Goal: Find specific page/section: Find specific page/section

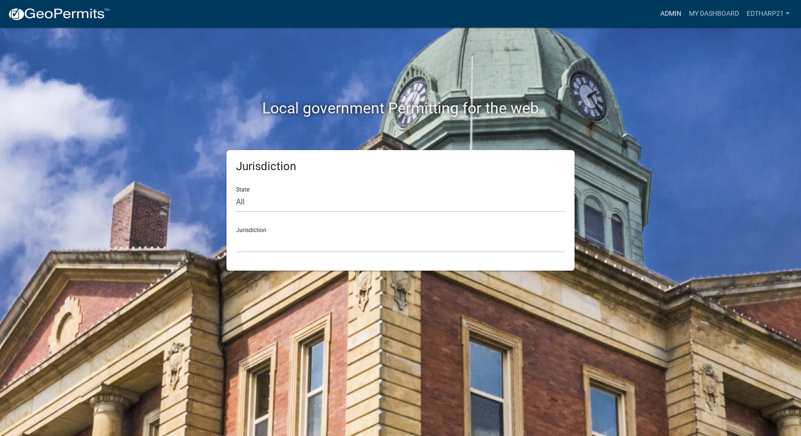
click at [675, 11] on link "Admin" at bounding box center [670, 14] width 29 height 18
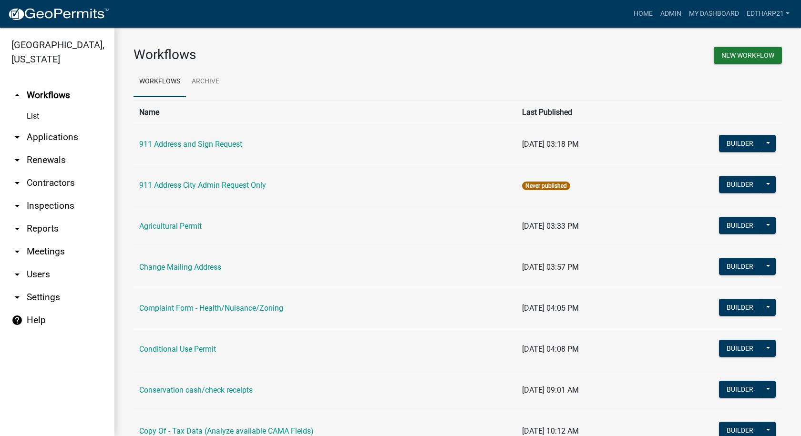
click at [70, 126] on link "arrow_drop_down Applications" at bounding box center [57, 137] width 114 height 23
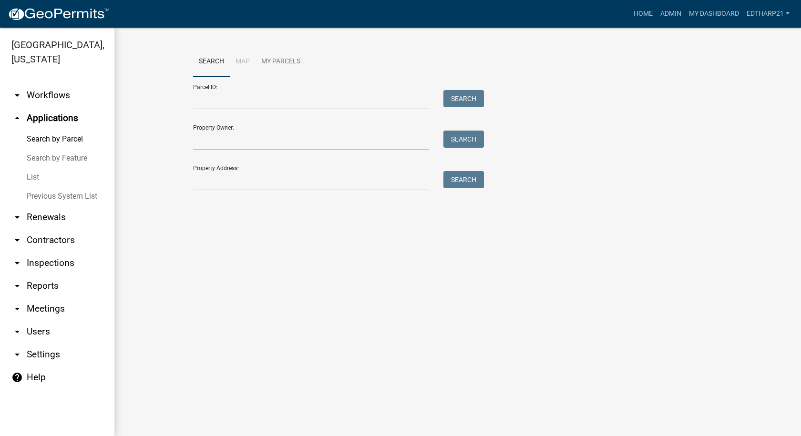
click at [34, 168] on link "List" at bounding box center [57, 177] width 114 height 19
